Goal: Task Accomplishment & Management: Manage account settings

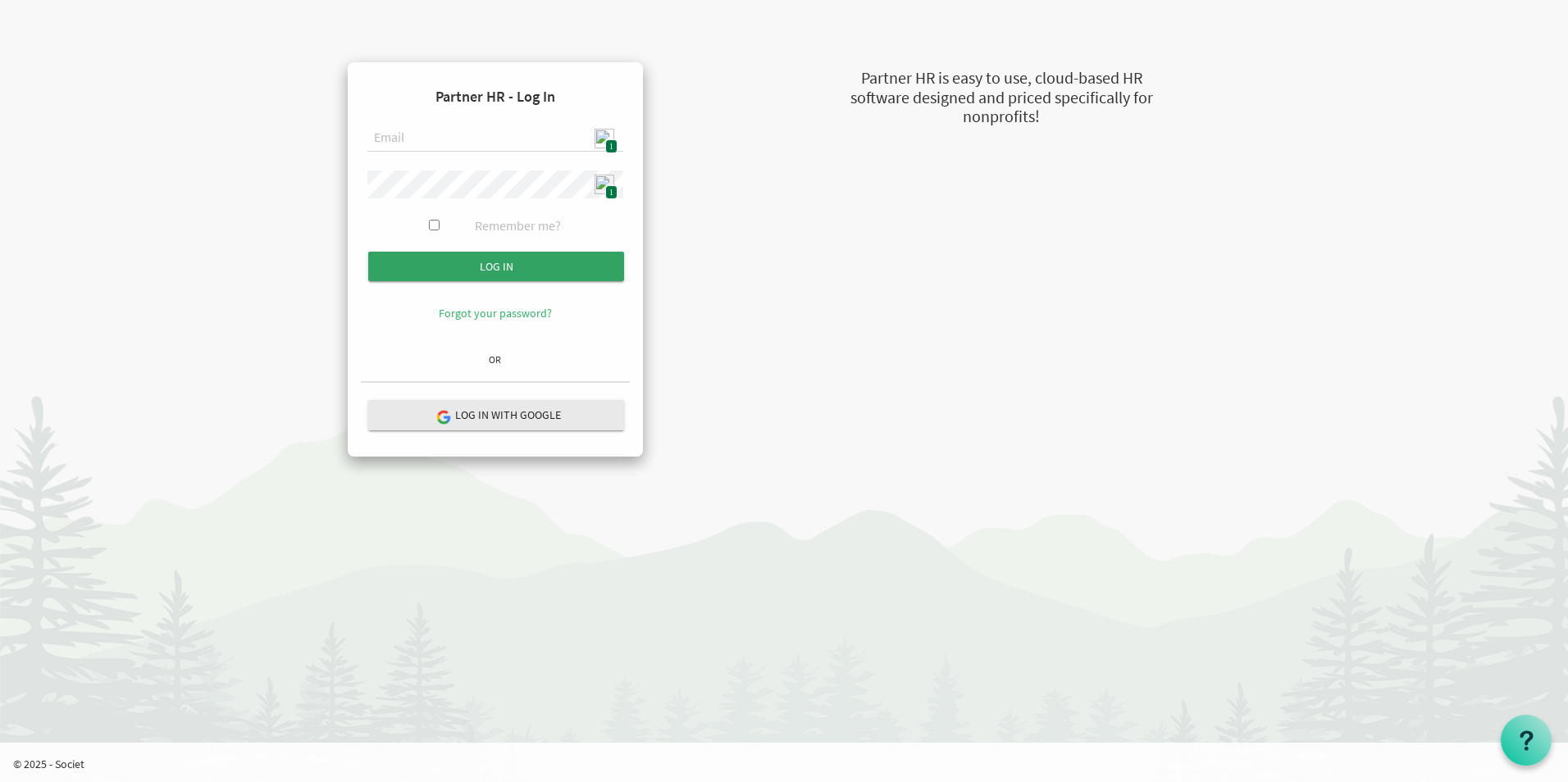
type input "[EMAIL_ADDRESS][DOMAIN_NAME]"
drag, startPoint x: 506, startPoint y: 266, endPoint x: 453, endPoint y: 273, distance: 53.5
click at [507, 266] on input "Log in" at bounding box center [495, 266] width 256 height 30
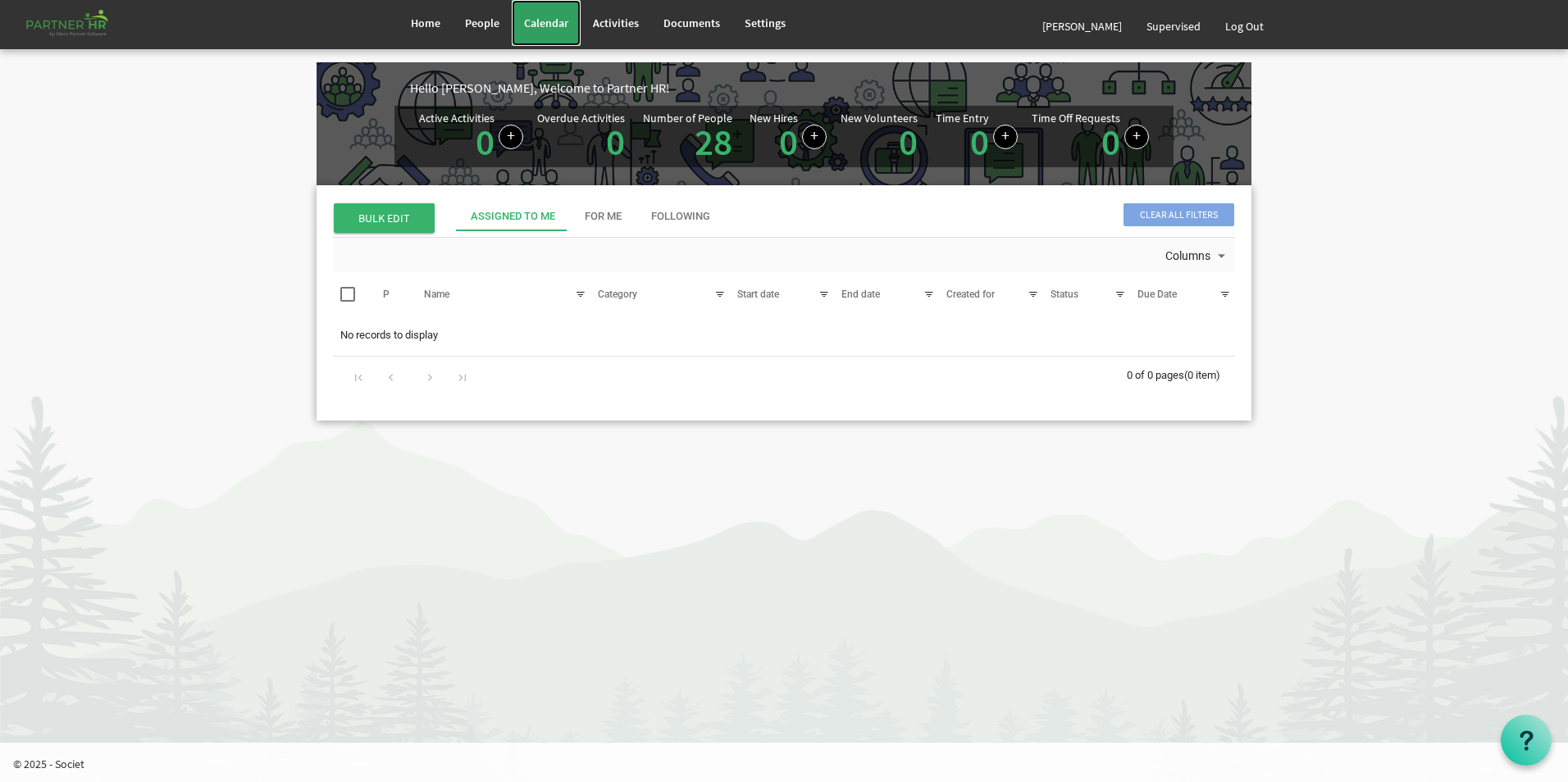
click at [556, 23] on span "Calendar" at bounding box center [546, 22] width 44 height 14
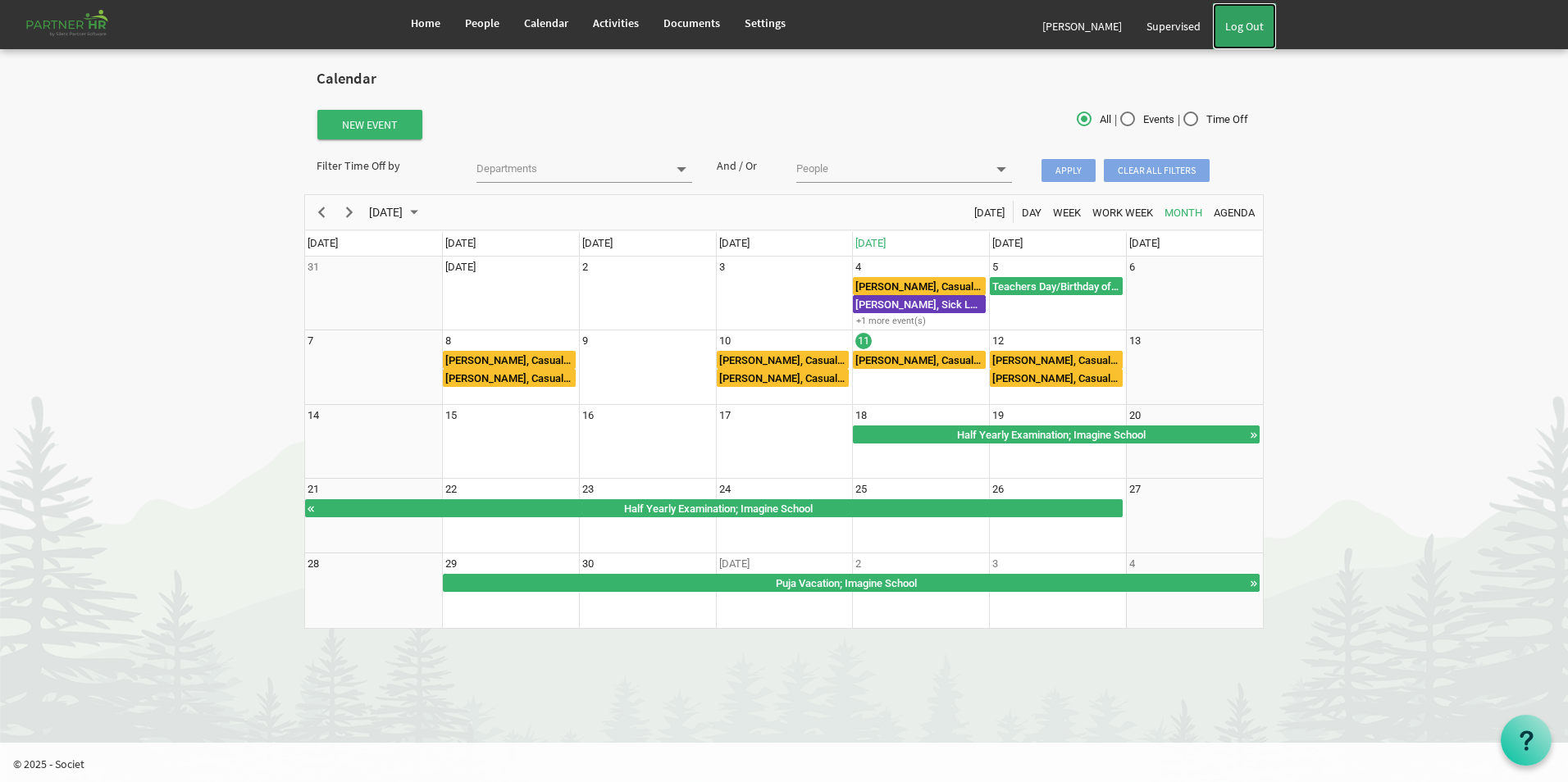
click at [1249, 29] on link "Log Out" at bounding box center [1244, 26] width 63 height 46
